Goal: Information Seeking & Learning: Check status

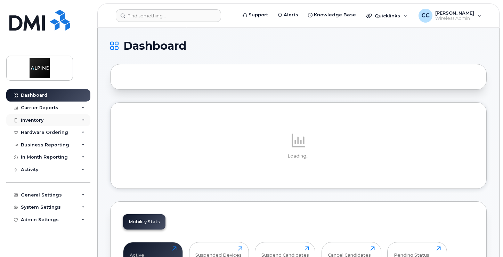
click at [55, 117] on div "Inventory" at bounding box center [48, 120] width 84 height 13
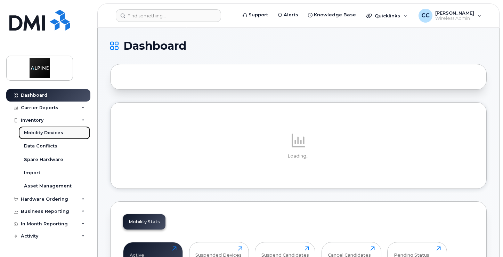
click at [63, 135] on link "Mobility Devices" at bounding box center [54, 132] width 72 height 13
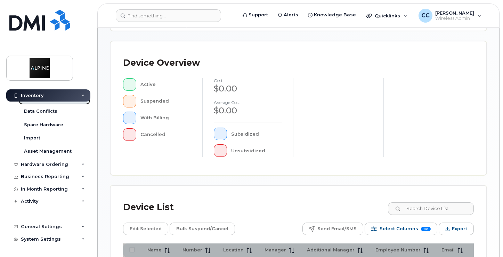
scroll to position [243, 0]
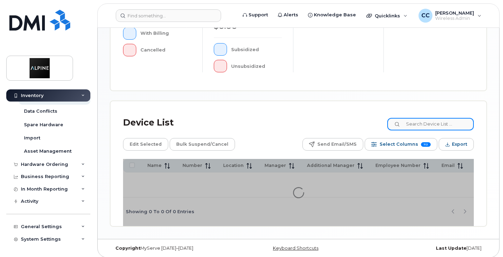
click at [442, 124] on input at bounding box center [430, 124] width 87 height 13
type input "ivana"
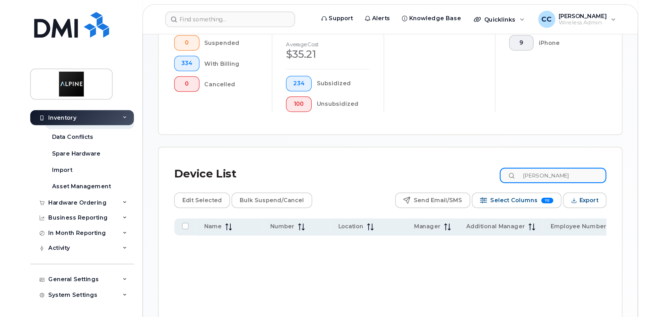
scroll to position [261, 0]
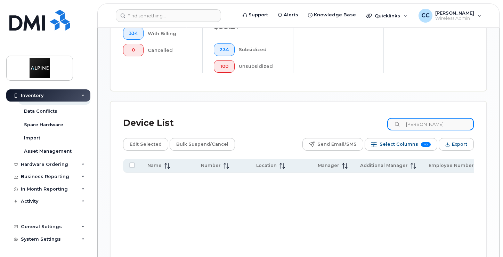
click at [434, 123] on input "ivana" at bounding box center [430, 124] width 87 height 13
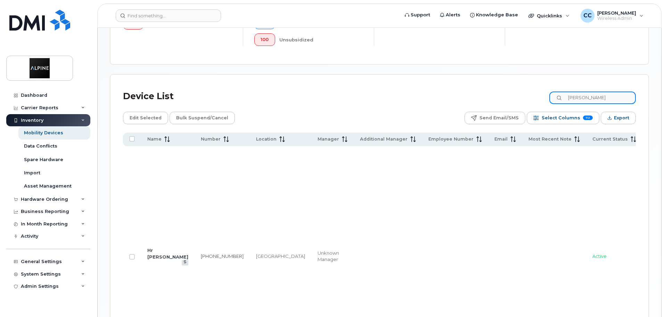
scroll to position [0, 0]
click at [159, 247] on link "Hr [PERSON_NAME]" at bounding box center [167, 253] width 41 height 12
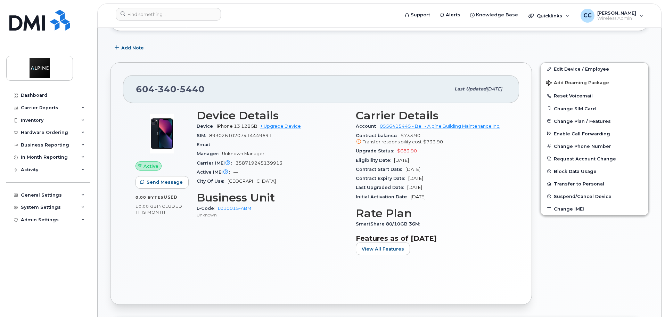
scroll to position [139, 0]
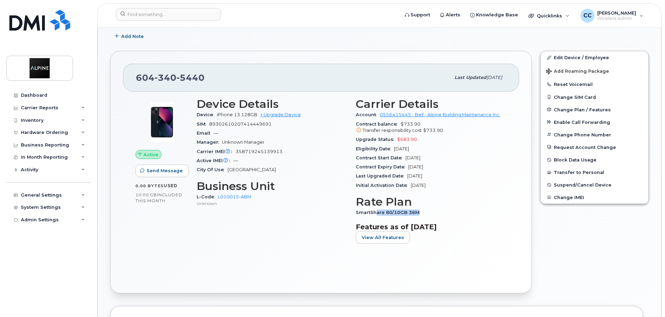
drag, startPoint x: 375, startPoint y: 210, endPoint x: 423, endPoint y: 210, distance: 48.3
click at [423, 210] on div "SmartShare 80/10GB 36M" at bounding box center [431, 212] width 151 height 9
click at [395, 233] on button "View All Features" at bounding box center [383, 237] width 54 height 13
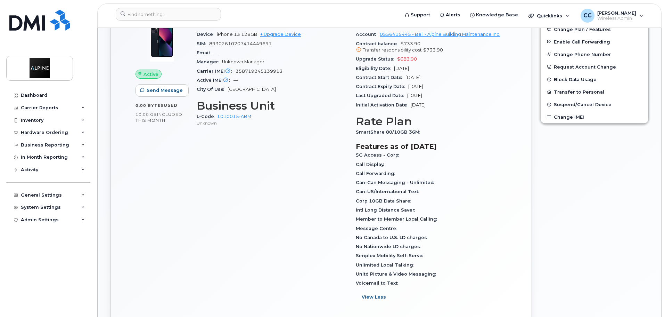
scroll to position [104, 0]
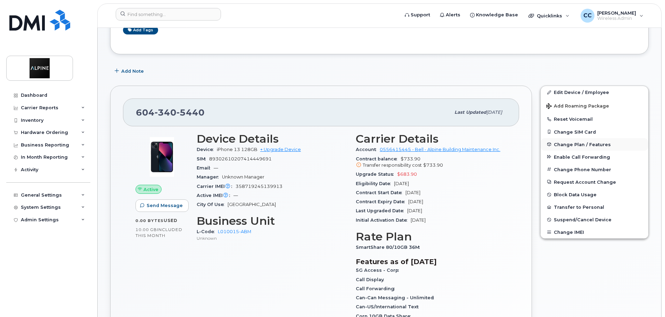
click at [584, 141] on button "Change Plan / Features" at bounding box center [595, 144] width 108 height 13
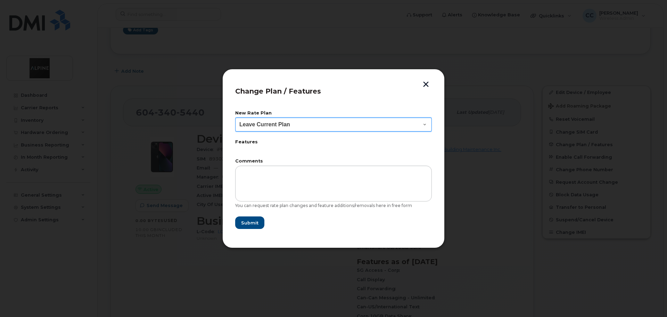
click at [412, 128] on select "Leave Current Plan BYOD SmartShare 65/10GB SmartShare 80/10GB" at bounding box center [333, 124] width 197 height 14
click at [426, 85] on button "button" at bounding box center [426, 84] width 10 height 7
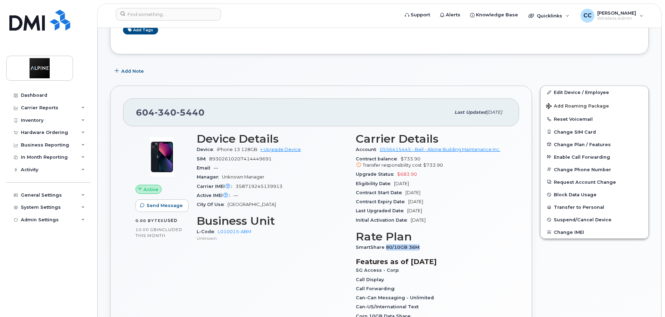
drag, startPoint x: 385, startPoint y: 246, endPoint x: 432, endPoint y: 247, distance: 46.9
click at [432, 247] on div "SmartShare 80/10GB 36M" at bounding box center [431, 247] width 151 height 9
click at [432, 246] on div "SmartShare 80/10GB 36M" at bounding box center [431, 247] width 151 height 9
drag, startPoint x: 144, startPoint y: 188, endPoint x: 148, endPoint y: 189, distance: 3.6
click at [148, 189] on span "Active" at bounding box center [151, 189] width 15 height 7
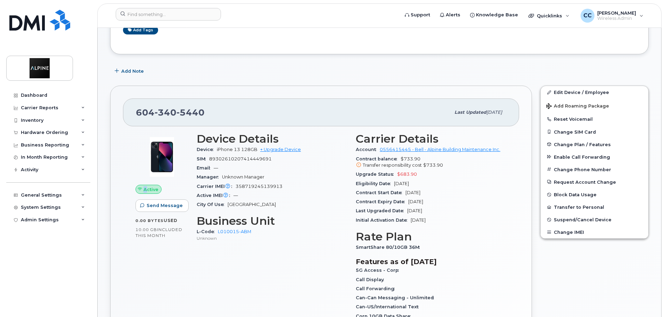
click at [148, 189] on span "Active" at bounding box center [151, 189] width 15 height 7
click at [160, 205] on span "Send Message" at bounding box center [165, 205] width 36 height 7
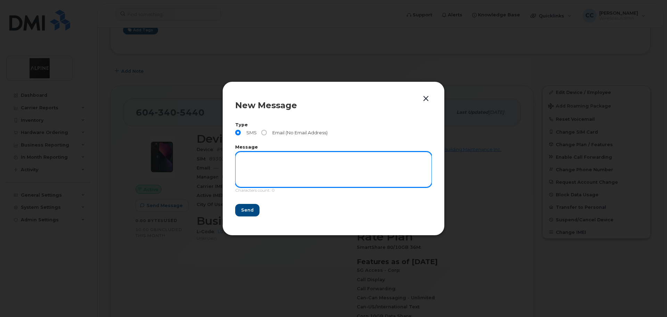
click at [379, 162] on textarea at bounding box center [333, 169] width 197 height 35
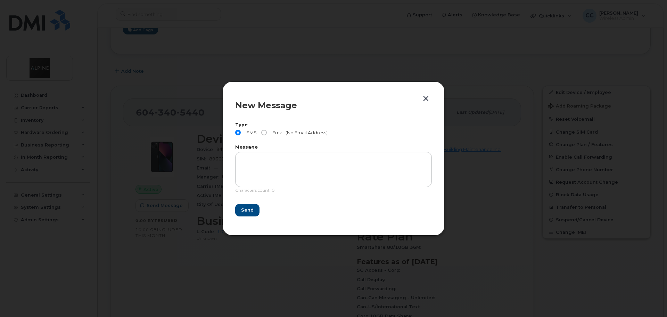
click at [424, 96] on button "button" at bounding box center [426, 99] width 10 height 10
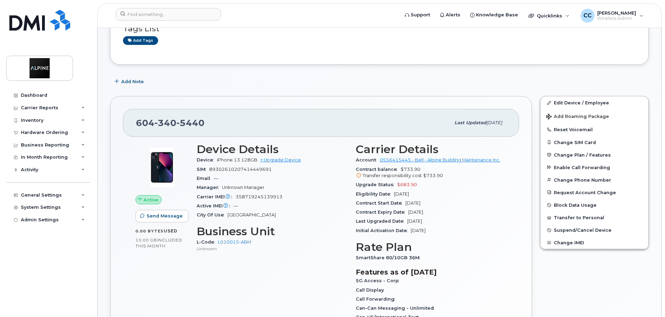
scroll to position [95, 0]
click at [471, 209] on div "Contract Expiry Date [DATE]" at bounding box center [431, 211] width 151 height 9
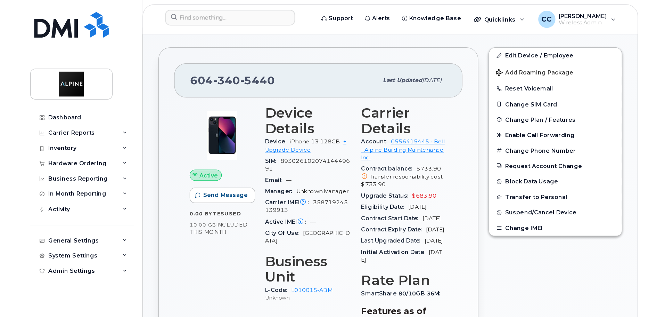
scroll to position [164, 0]
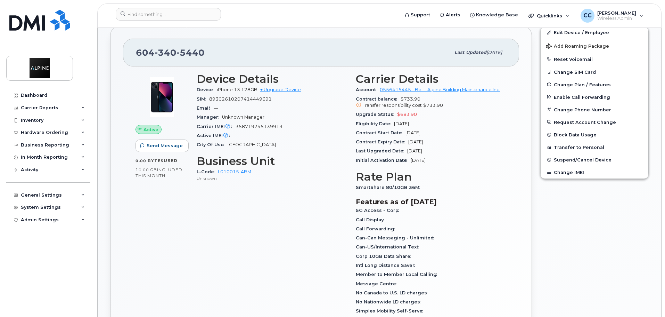
click at [340, 186] on div "Device Details Device iPhone 13 128GB + Upgrade Device SIM [TECHNICAL_ID] Email…" at bounding box center [272, 217] width 159 height 299
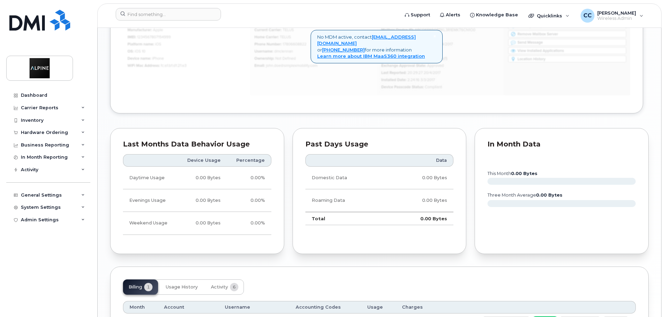
scroll to position [651, 0]
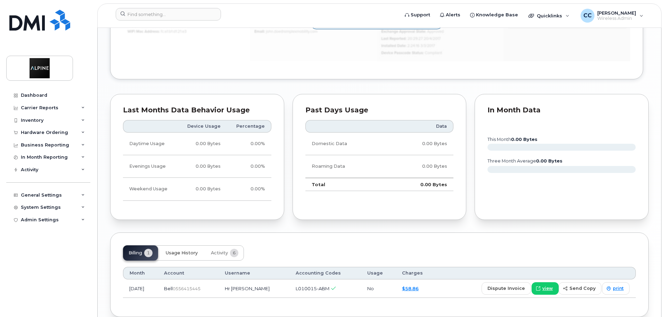
click at [177, 252] on span "Usage History" at bounding box center [182, 253] width 32 height 6
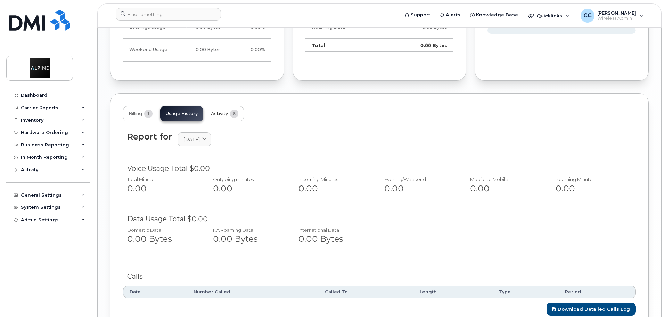
click at [213, 115] on span "Activity" at bounding box center [219, 114] width 17 height 6
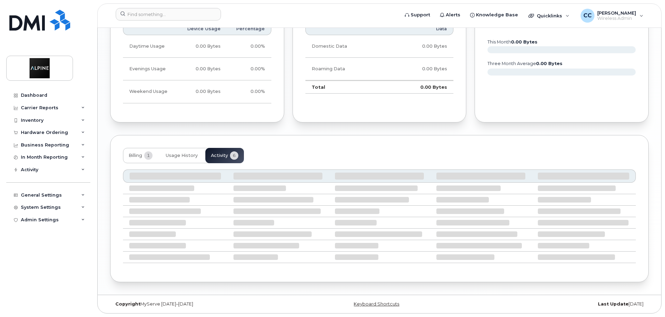
scroll to position [790, 0]
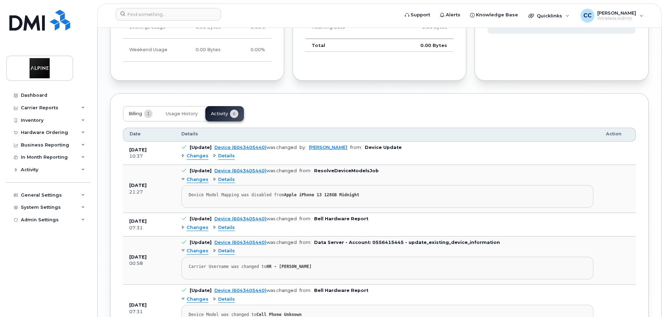
click at [132, 112] on span "Billing" at bounding box center [136, 114] width 14 height 6
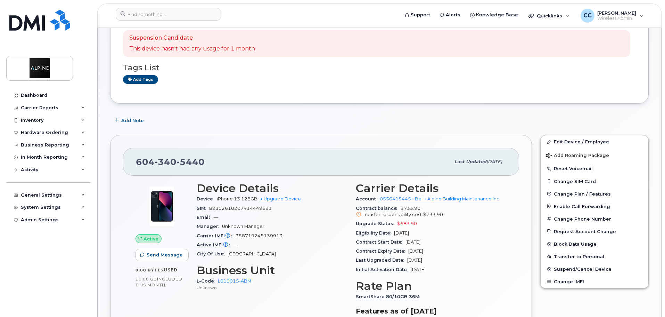
scroll to position [129, 0]
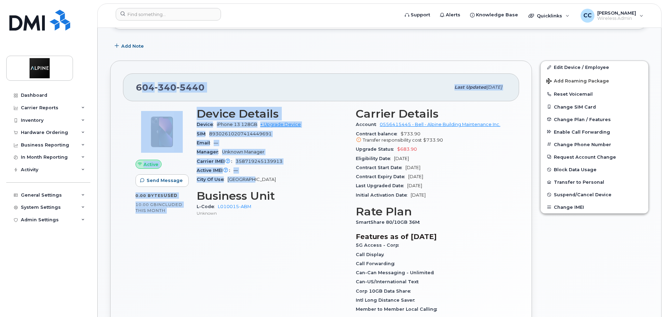
drag, startPoint x: 143, startPoint y: 88, endPoint x: 258, endPoint y: 180, distance: 147.4
click at [258, 180] on div "[PHONE_NUMBER] Last updated [DATE] Active Send Message 0.00 Bytes  used 10.00 G…" at bounding box center [321, 251] width 422 height 382
click at [258, 180] on div "City Of Use [GEOGRAPHIC_DATA]" at bounding box center [272, 179] width 151 height 9
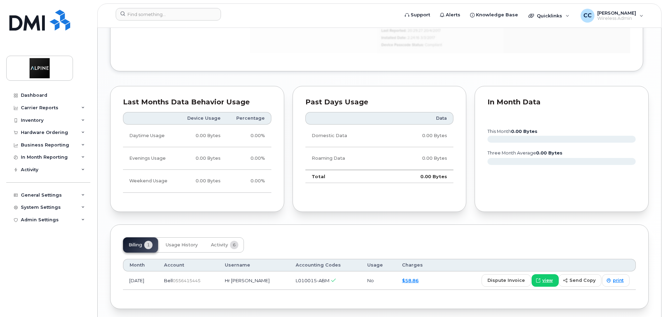
scroll to position [685, 0]
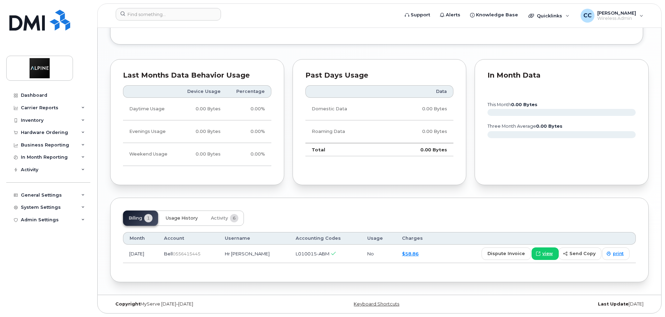
click at [175, 219] on span "Usage History" at bounding box center [182, 218] width 32 height 6
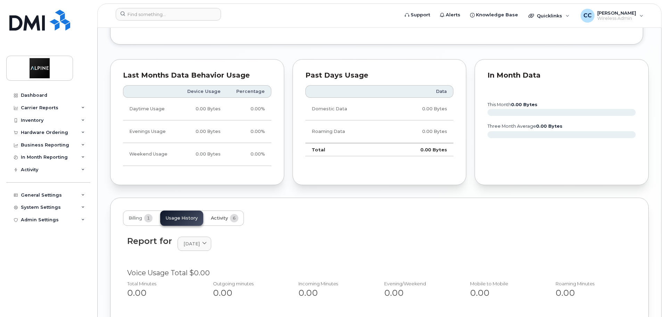
click at [225, 220] on span "Activity" at bounding box center [219, 218] width 17 height 6
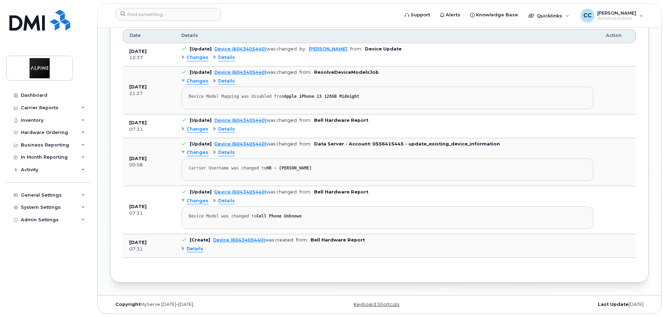
scroll to position [888, 0]
click at [197, 247] on span "Details" at bounding box center [195, 248] width 17 height 7
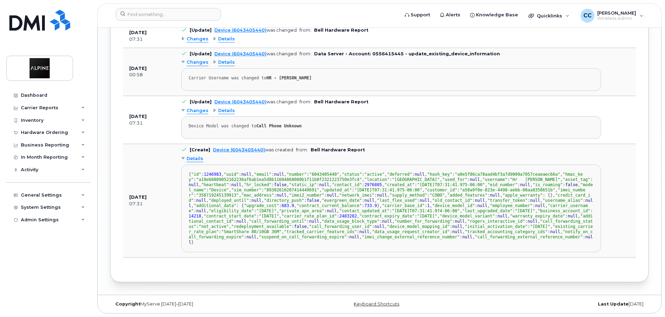
scroll to position [1062, 0]
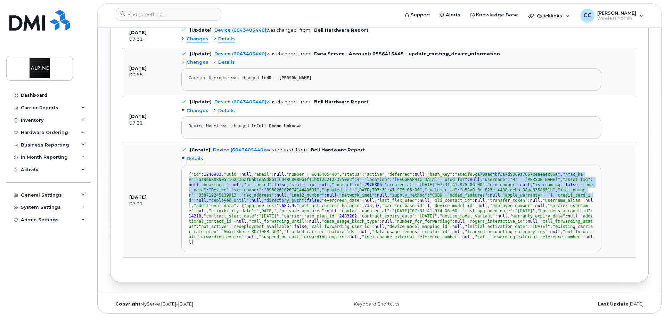
drag, startPoint x: 238, startPoint y: 127, endPoint x: 288, endPoint y: 263, distance: 144.8
click at [288, 245] on div "{ "id" : 1246983 , "uuid" : null , "email" : null , "number" : "6043405440" , "…" at bounding box center [391, 208] width 405 height 73
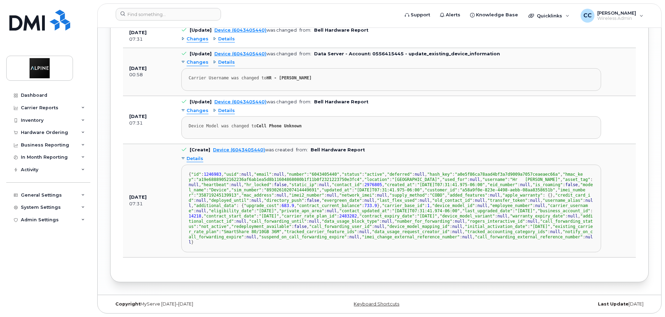
click at [315, 245] on div "{ "id" : 1246983 , "uuid" : null , "email" : null , "number" : "6043405440" , "…" at bounding box center [391, 208] width 405 height 73
click at [611, 221] on td at bounding box center [622, 200] width 29 height 113
click at [183, 155] on div "Details" at bounding box center [192, 158] width 22 height 7
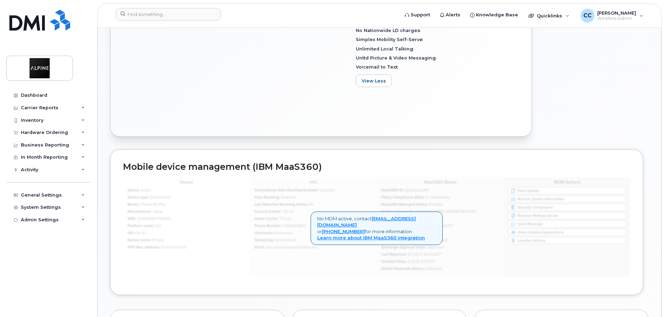
scroll to position [506, 0]
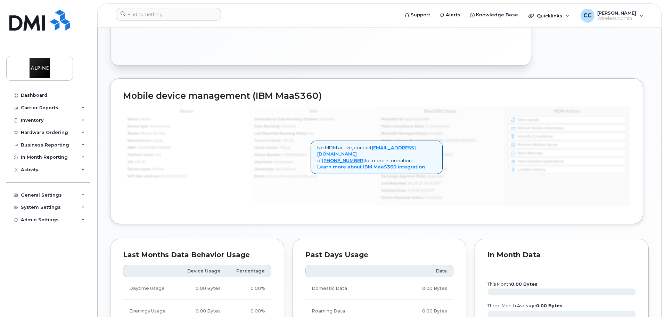
drag, startPoint x: 196, startPoint y: 92, endPoint x: 333, endPoint y: 97, distance: 137.0
click at [333, 97] on h2 "Mobile device management (IBM MaaS360)" at bounding box center [376, 96] width 507 height 10
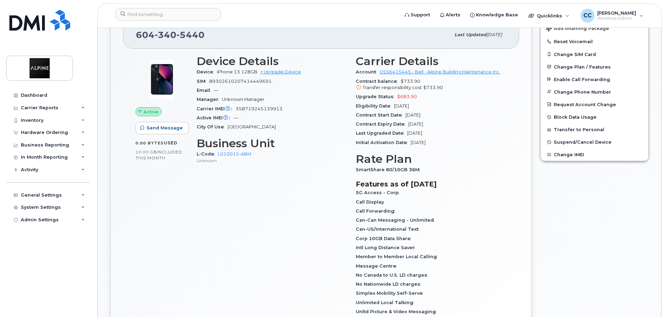
scroll to position [193, 0]
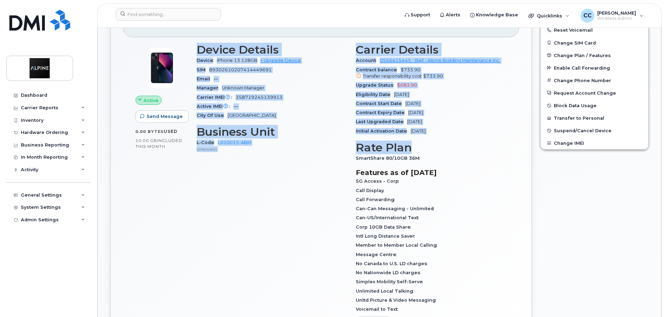
drag, startPoint x: 196, startPoint y: 47, endPoint x: 480, endPoint y: 141, distance: 299.7
click at [480, 141] on div "Device Details Device iPhone 13 128GB + Upgrade Device SIM [TECHNICAL_ID] Email…" at bounding box center [352, 188] width 318 height 299
click at [480, 141] on h3 "Rate Plan" at bounding box center [431, 147] width 151 height 13
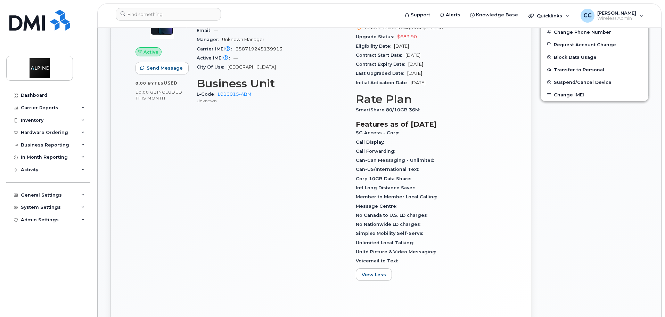
scroll to position [298, 0]
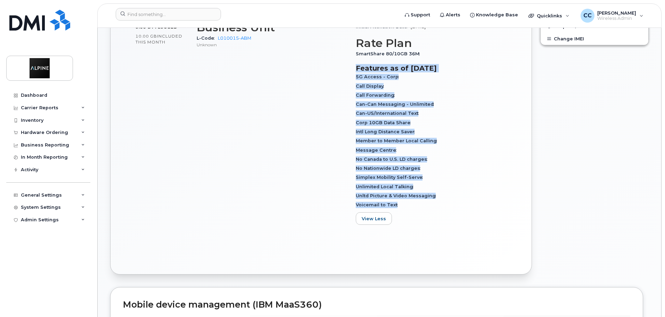
drag, startPoint x: 399, startPoint y: 205, endPoint x: 366, endPoint y: 86, distance: 123.6
click at [355, 66] on div "Carrier Details Account 0556415445 - Bell - Alpine Building Maintenance Inc. Co…" at bounding box center [431, 84] width 159 height 299
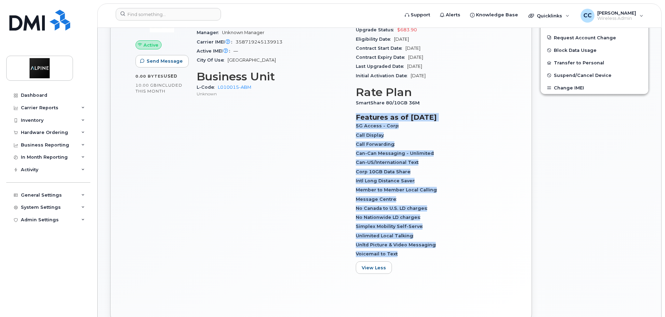
scroll to position [124, 0]
